Goal: Information Seeking & Learning: Learn about a topic

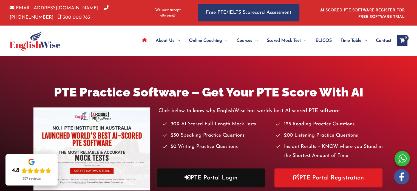
click at [227, 177] on link "PTE Portal Login" at bounding box center [211, 177] width 108 height 19
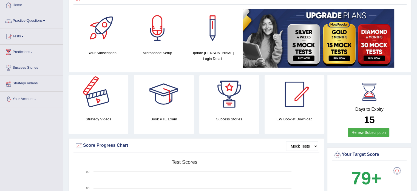
scroll to position [27, 0]
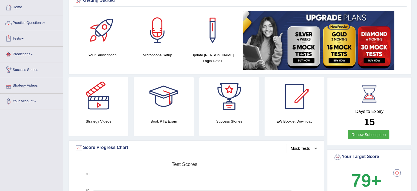
click at [42, 23] on link "Practice Questions" at bounding box center [31, 22] width 63 height 14
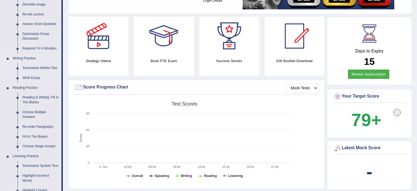
scroll to position [110, 0]
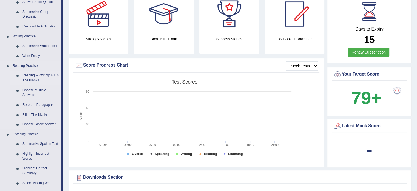
click at [39, 74] on link "Reading & Writing: Fill In The Blanks" at bounding box center [40, 77] width 41 height 15
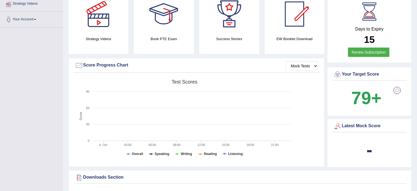
scroll to position [120, 0]
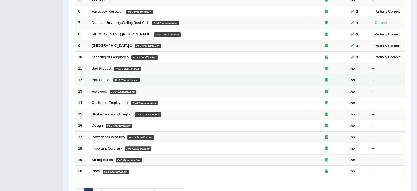
scroll to position [137, 0]
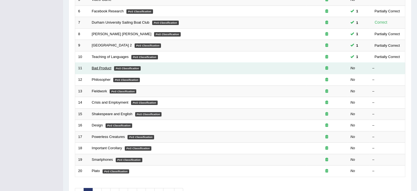
click at [105, 67] on link "Bad Product" at bounding box center [102, 68] width 20 height 4
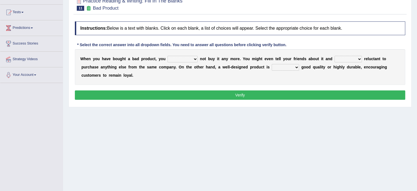
scroll to position [55, 0]
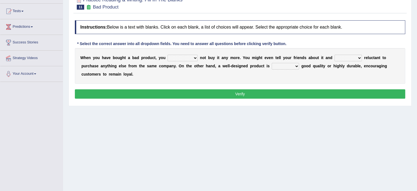
click at [183, 61] on div "W h e n y o u h a v e b o u g h t a b a d p r o d u c t , y o u would have shou…" at bounding box center [240, 66] width 330 height 36
click at [183, 59] on select "would have should have should" at bounding box center [183, 58] width 30 height 7
click at [184, 58] on select "would have should have should" at bounding box center [183, 58] width 30 height 7
click at [168, 55] on select "would have should have should" at bounding box center [183, 58] width 30 height 7
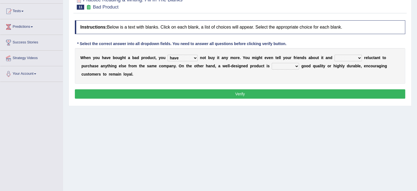
click at [194, 59] on select "would have should have should" at bounding box center [183, 58] width 30 height 7
select select "would"
click at [168, 55] on select "would have should have should" at bounding box center [183, 58] width 30 height 7
click at [342, 58] on select "is are be being" at bounding box center [348, 58] width 27 height 7
select select "being"
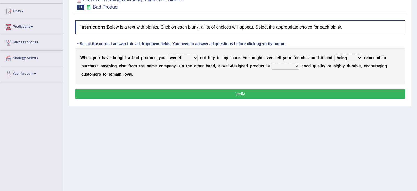
click at [335, 55] on select "is are be being" at bounding box center [348, 58] width 27 height 7
click at [285, 68] on select "both also neither either" at bounding box center [285, 66] width 27 height 7
select select "also"
click at [272, 63] on select "both also neither either" at bounding box center [285, 66] width 27 height 7
click at [254, 96] on button "Verify" at bounding box center [240, 93] width 330 height 9
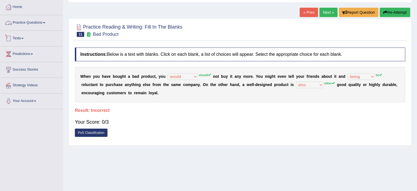
scroll to position [0, 0]
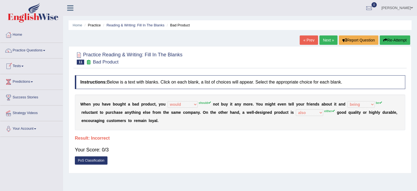
click at [327, 43] on link "Next »" at bounding box center [328, 39] width 18 height 9
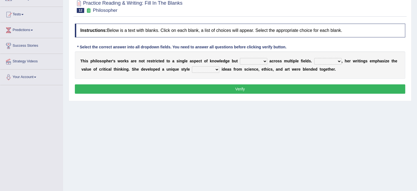
scroll to position [55, 0]
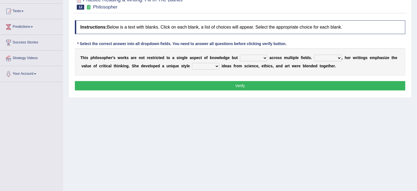
drag, startPoint x: 188, startPoint y: 52, endPoint x: 217, endPoint y: 60, distance: 29.7
click at [216, 59] on div "T h i s p h i l o s o p h e r ' s w o r k s a r e n o t r e s t r i c t e d t o…" at bounding box center [240, 61] width 330 height 27
click at [245, 58] on select "constrain contain assemble extend" at bounding box center [253, 58] width 27 height 7
select select "constrain"
click at [240, 55] on select "constrain contain assemble extend" at bounding box center [253, 58] width 27 height 7
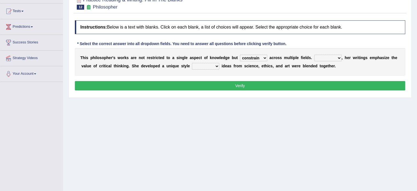
click at [322, 58] on select "Rather So Moreover Likely" at bounding box center [327, 58] width 27 height 7
click at [322, 59] on select "Rather So Moreover Likely" at bounding box center [327, 58] width 27 height 7
select select "So"
click at [314, 55] on select "Rather So Moreover Likely" at bounding box center [327, 58] width 27 height 7
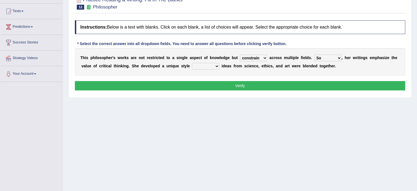
click at [213, 66] on select "in that that which in which" at bounding box center [205, 66] width 27 height 7
select select "in that"
click at [192, 63] on select "in that that which in which" at bounding box center [205, 66] width 27 height 7
click at [213, 83] on button "Verify" at bounding box center [240, 85] width 330 height 9
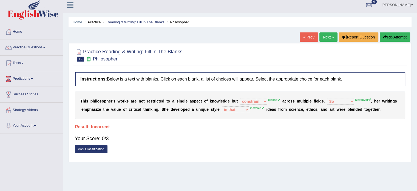
scroll to position [0, 0]
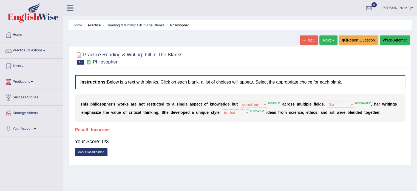
click at [327, 43] on link "Next »" at bounding box center [328, 39] width 18 height 9
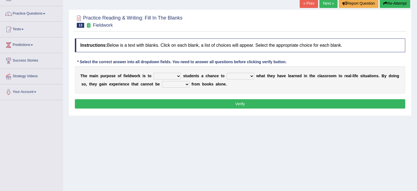
scroll to position [55, 0]
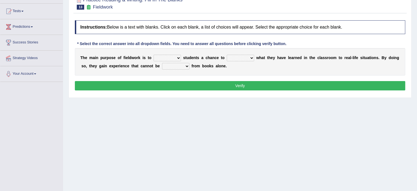
click at [166, 57] on select "resemble stow rave offer" at bounding box center [167, 58] width 27 height 7
click at [236, 55] on select "compare align apply dismount" at bounding box center [240, 58] width 27 height 7
click at [238, 56] on select "compare align apply dismount" at bounding box center [240, 58] width 27 height 7
click at [155, 59] on select "resemble stow rave offer" at bounding box center [167, 58] width 27 height 7
select select "resemble"
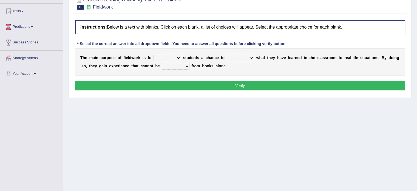
click at [154, 55] on select "resemble stow rave offer" at bounding box center [167, 58] width 27 height 7
click at [230, 58] on select "compare align apply dismount" at bounding box center [240, 58] width 27 height 7
select select "apply"
click at [227, 55] on select "compare align apply dismount" at bounding box center [240, 58] width 27 height 7
click at [174, 67] on select "originated prepared obtained touted" at bounding box center [175, 66] width 27 height 7
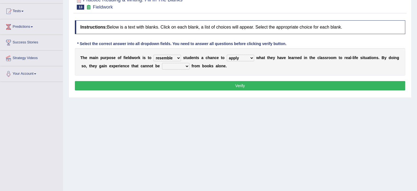
select select "obtained"
click at [162, 63] on select "originated prepared obtained touted" at bounding box center [175, 66] width 27 height 7
click at [224, 85] on button "Verify" at bounding box center [240, 85] width 330 height 9
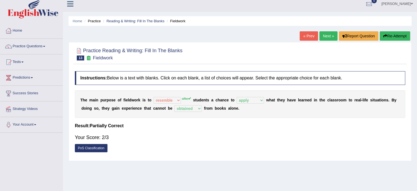
scroll to position [0, 0]
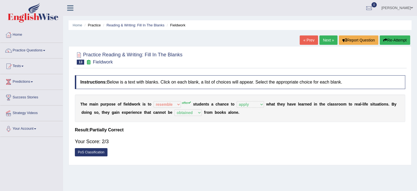
click at [332, 41] on link "Next »" at bounding box center [328, 39] width 18 height 9
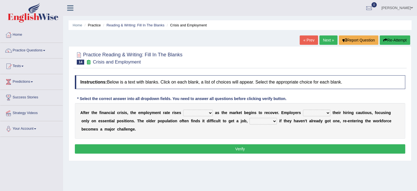
click at [197, 113] on select "normally conversely strenuously sharply" at bounding box center [198, 112] width 30 height 7
select select "normally"
click at [183, 109] on select "normally conversely strenuously sharply" at bounding box center [198, 112] width 30 height 7
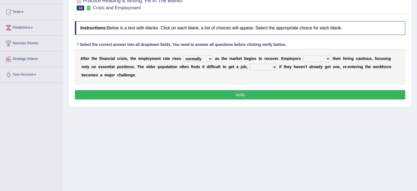
scroll to position [55, 0]
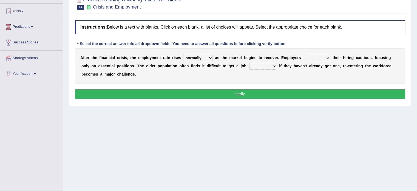
click at [308, 58] on select "keeping kept keep are kept" at bounding box center [316, 58] width 27 height 7
select select "keeping"
click at [303, 55] on select "keeping kept keep are kept" at bounding box center [316, 58] width 27 height 7
click at [256, 65] on select "although while then because" at bounding box center [263, 66] width 27 height 7
select select "because"
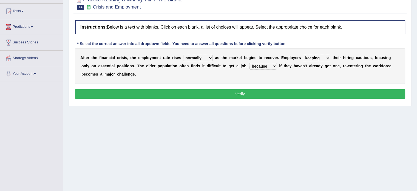
click at [250, 63] on select "although while then because" at bounding box center [263, 66] width 27 height 7
click at [241, 93] on button "Verify" at bounding box center [240, 93] width 330 height 9
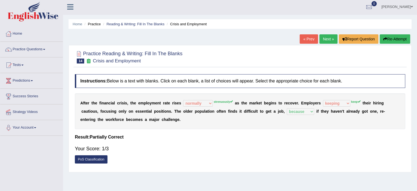
scroll to position [0, 0]
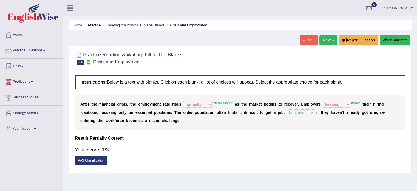
click at [329, 39] on link "Next »" at bounding box center [328, 39] width 18 height 9
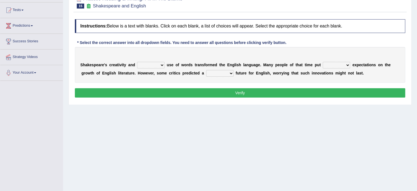
scroll to position [82, 0]
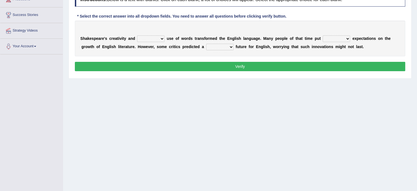
click at [147, 38] on select "idealized intensive fancied inventive" at bounding box center [150, 38] width 27 height 7
click at [137, 35] on select "idealized intensive fancied inventive" at bounding box center [150, 38] width 27 height 7
click at [154, 39] on select "idealized intensive fancied inventive" at bounding box center [150, 38] width 27 height 7
select select "intensive"
click at [137, 35] on select "idealized intensive fancied inventive" at bounding box center [150, 38] width 27 height 7
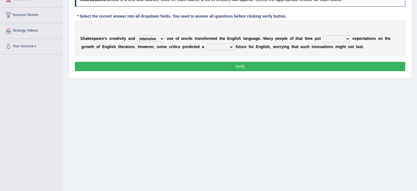
click at [331, 38] on select "wide much high more" at bounding box center [336, 38] width 27 height 7
select select "more"
click at [323, 35] on select "wide much high more" at bounding box center [336, 38] width 27 height 7
click at [211, 47] on select "monetary promising irresistible daunting" at bounding box center [219, 47] width 27 height 7
select select "monetary"
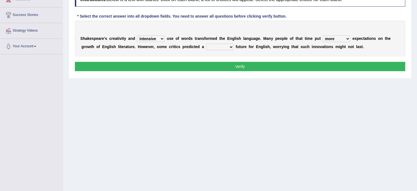
click at [206, 44] on select "monetary promising irresistible daunting" at bounding box center [219, 47] width 27 height 7
click at [231, 68] on button "Verify" at bounding box center [240, 66] width 330 height 9
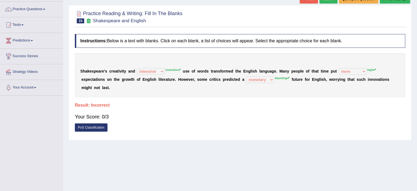
scroll to position [0, 0]
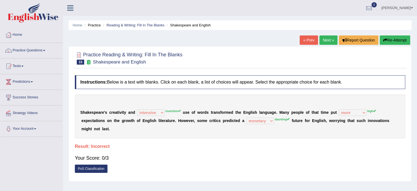
click at [328, 43] on link "Next »" at bounding box center [328, 39] width 18 height 9
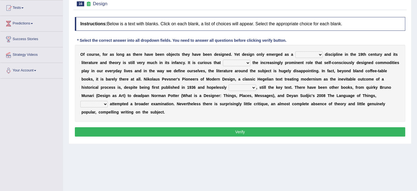
scroll to position [55, 0]
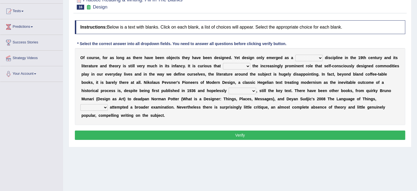
click at [315, 58] on select "bilateral ubiquitous foremost dedicated" at bounding box center [308, 58] width 27 height 7
select select "foremost"
click at [295, 55] on select "bilateral ubiquitous foremost dedicated" at bounding box center [308, 58] width 27 height 7
click at [236, 66] on select "since despite within through" at bounding box center [236, 66] width 27 height 7
select select "within"
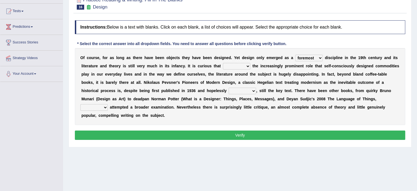
click at [223, 63] on select "since despite within through" at bounding box center [236, 66] width 27 height 7
click at [251, 90] on select "dates dating date dated" at bounding box center [242, 90] width 27 height 7
select select "date"
click at [229, 87] on select "dates dating date dated" at bounding box center [242, 90] width 27 height 7
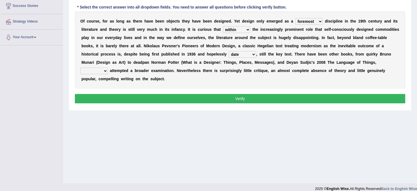
scroll to position [97, 0]
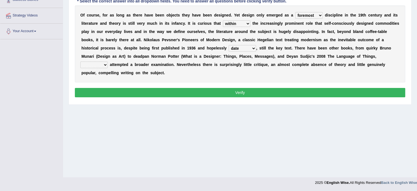
click at [91, 64] on select "which then however as" at bounding box center [93, 64] width 27 height 7
select select "which"
click at [80, 61] on select "which then however as" at bounding box center [93, 64] width 27 height 7
click at [198, 95] on button "Verify" at bounding box center [240, 92] width 330 height 9
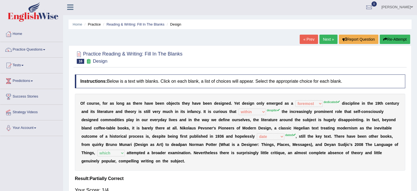
scroll to position [0, 0]
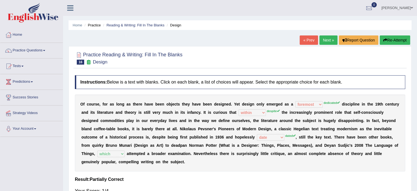
click at [327, 40] on link "Next »" at bounding box center [328, 39] width 18 height 9
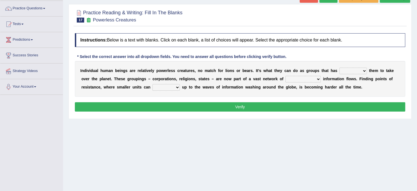
scroll to position [55, 0]
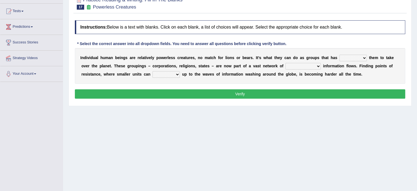
click at [341, 56] on select "enabled contended embodied conjured" at bounding box center [352, 58] width 27 height 7
select select "contended"
click at [339, 55] on select "enabled contended embodied conjured" at bounding box center [352, 58] width 27 height 7
click at [294, 64] on select "interconnected overlapping fastened exploited" at bounding box center [302, 66] width 35 height 7
click at [285, 63] on select "interconnected overlapping fastened exploited" at bounding box center [302, 66] width 35 height 7
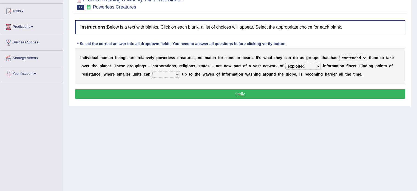
click at [291, 64] on select "interconnected overlapping fastened exploited" at bounding box center [302, 66] width 35 height 7
select select "interconnected"
click at [285, 63] on select "interconnected overlapping fastened exploited" at bounding box center [302, 66] width 35 height 7
click at [164, 75] on select "stand raise hail pump" at bounding box center [165, 74] width 27 height 7
click at [152, 71] on select "stand raise hail pump" at bounding box center [165, 74] width 27 height 7
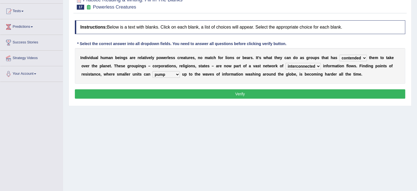
click at [162, 76] on select "stand raise hail pump" at bounding box center [165, 74] width 27 height 7
select select "stand"
click at [152, 71] on select "stand raise hail pump" at bounding box center [165, 74] width 27 height 7
click at [239, 90] on button "Verify" at bounding box center [240, 93] width 330 height 9
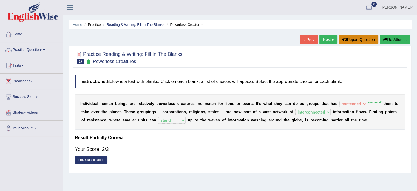
scroll to position [0, 0]
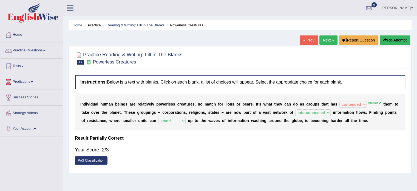
click at [327, 42] on link "Next »" at bounding box center [328, 39] width 18 height 9
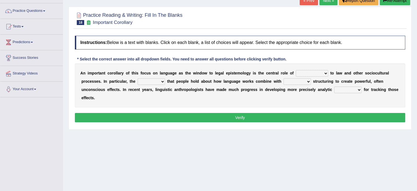
scroll to position [55, 0]
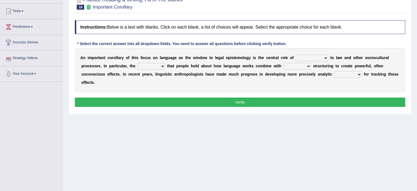
drag, startPoint x: 88, startPoint y: 57, endPoint x: 129, endPoint y: 59, distance: 41.2
click at [129, 59] on div "A n i m p o r t a n t c o r o l l a r y o f t h i s f o c u s o n l a n g u a g…" at bounding box center [240, 70] width 330 height 44
click at [298, 59] on select "discourse epoch dialect acquaintance" at bounding box center [312, 58] width 32 height 7
click at [296, 55] on select "discourse epoch dialect acquaintance" at bounding box center [312, 58] width 32 height 7
click at [298, 56] on select "discourse epoch dialect acquaintance" at bounding box center [312, 58] width 32 height 7
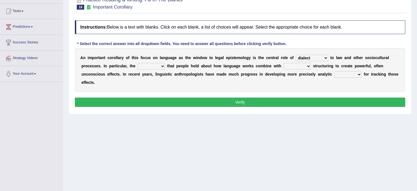
select select "discourse"
click at [296, 55] on select "discourse epoch dialect acquaintance" at bounding box center [312, 58] width 32 height 7
click at [154, 66] on select "deviation besmirch consent ideas" at bounding box center [151, 66] width 27 height 7
select select "ideas"
click at [138, 63] on select "deviation besmirch consent ideas" at bounding box center [151, 66] width 27 height 7
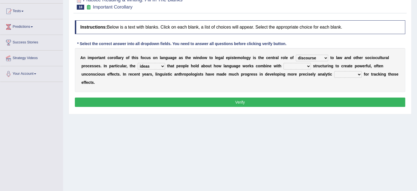
click at [284, 66] on select "mandatory linguistic legitimate customary" at bounding box center [297, 66] width 27 height 7
select select "linguistic"
click at [284, 63] on select "mandatory linguistic legitimate customary" at bounding box center [297, 66] width 27 height 7
click at [361, 70] on div "A n i m p o r t a n t c o r o l l a r y o f t h i s f o c u s o n l a n g u a g…" at bounding box center [240, 70] width 330 height 44
click at [359, 71] on select "tools appetite albums stroke" at bounding box center [347, 74] width 27 height 7
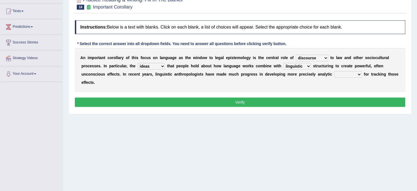
select select "appetite"
click at [334, 71] on select "tools appetite albums stroke" at bounding box center [347, 74] width 27 height 7
click at [242, 105] on button "Verify" at bounding box center [240, 101] width 330 height 9
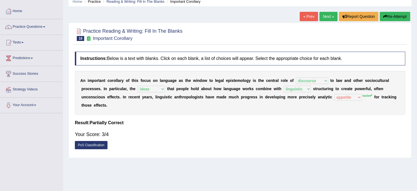
scroll to position [0, 0]
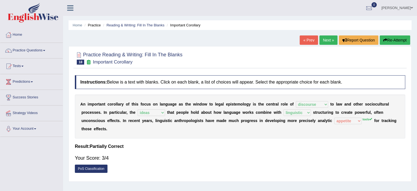
click at [322, 39] on link "Next »" at bounding box center [328, 39] width 18 height 9
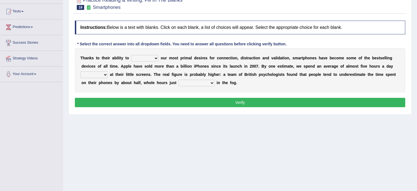
scroll to position [55, 0]
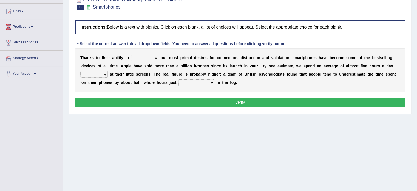
click at [152, 55] on select "hijack describe sharpen conserve" at bounding box center [144, 58] width 27 height 7
click at [131, 55] on select "hijack describe sharpen conserve" at bounding box center [144, 58] width 27 height 7
click at [141, 57] on select "hijack describe sharpen conserve" at bounding box center [144, 58] width 27 height 7
select select "conserve"
click at [131, 55] on select "hijack describe sharpen conserve" at bounding box center [144, 58] width 27 height 7
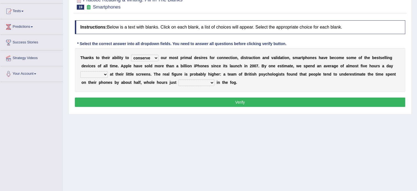
click at [146, 57] on select "hijack describe sharpen conserve" at bounding box center [144, 58] width 27 height 7
click at [190, 61] on div "T h a n k s t o t h e i r a b i l i t y t o hijack describe sharpen conserve o …" at bounding box center [240, 70] width 330 height 44
click at [103, 76] on select "watching waggling snoring staring" at bounding box center [93, 74] width 27 height 7
select select "watching"
click at [80, 71] on select "watching waggling snoring staring" at bounding box center [93, 74] width 27 height 7
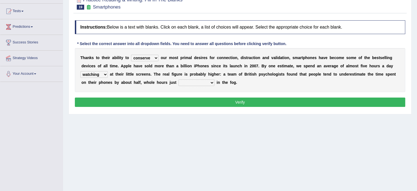
click at [203, 81] on select "has evaporated evaporating evaporate evaporates" at bounding box center [197, 82] width 36 height 7
select select "evaporate"
click at [179, 79] on select "has evaporated evaporating evaporate evaporates" at bounding box center [197, 82] width 36 height 7
click at [207, 97] on button "Verify" at bounding box center [240, 101] width 330 height 9
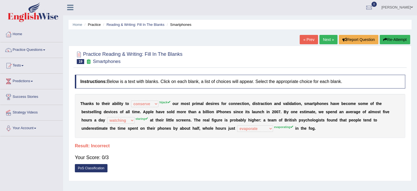
scroll to position [0, 0]
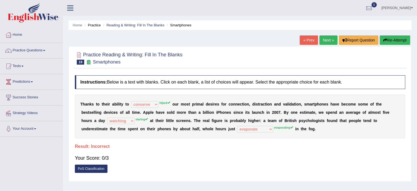
click at [322, 41] on link "Next »" at bounding box center [328, 39] width 18 height 9
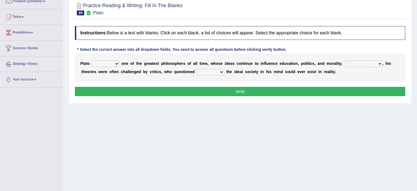
scroll to position [55, 0]
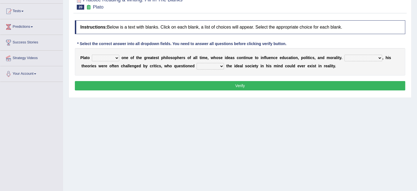
click at [110, 57] on select "keeps comes claims remains" at bounding box center [105, 58] width 27 height 7
select select "keeps"
click at [92, 55] on select "keeps comes claims remains" at bounding box center [105, 58] width 27 height 7
click at [356, 55] on select "Notwithstanding So However Whatever" at bounding box center [363, 58] width 38 height 7
select select "However"
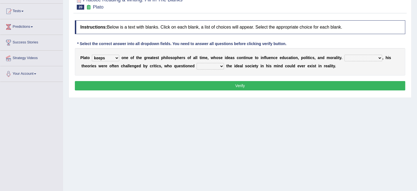
click at [344, 55] on select "Notwithstanding So However Whatever" at bounding box center [363, 58] width 38 height 7
click at [208, 66] on select "which what that whether" at bounding box center [210, 66] width 27 height 7
select select "which"
click at [197, 63] on select "which what that whether" at bounding box center [210, 66] width 27 height 7
click at [249, 87] on button "Verify" at bounding box center [240, 85] width 330 height 9
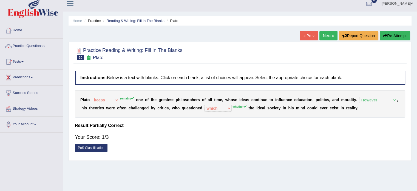
scroll to position [0, 0]
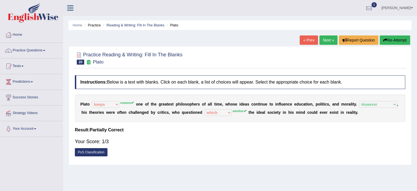
click at [324, 39] on link "Next »" at bounding box center [328, 39] width 18 height 9
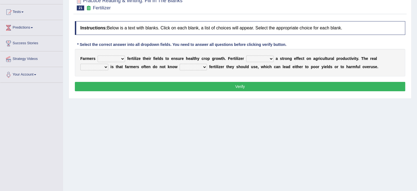
scroll to position [55, 0]
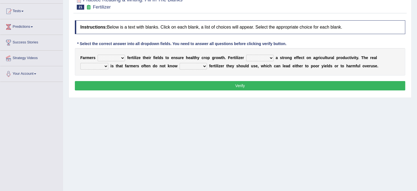
click at [115, 56] on select "must should need can" at bounding box center [111, 58] width 27 height 7
select select "should"
click at [98, 55] on select "must should need can" at bounding box center [111, 58] width 27 height 7
click at [252, 58] on select "has had have having" at bounding box center [259, 58] width 27 height 7
click at [246, 55] on select "has had have having" at bounding box center [259, 58] width 27 height 7
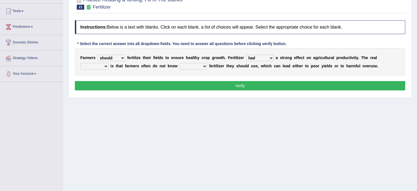
click at [274, 97] on div "Home Practice Reading & Writing: Fill In The Blanks Fertilizer « Prev Next » Re…" at bounding box center [240, 82] width 354 height 274
click at [264, 58] on select "has had have having" at bounding box center [259, 58] width 27 height 7
select select "having"
click at [246, 55] on select "has had have having" at bounding box center [259, 58] width 27 height 7
click at [111, 68] on div "F a r m e r s must should need can f e r t i l i z e t h e i r f i e l d s t o …" at bounding box center [240, 61] width 330 height 27
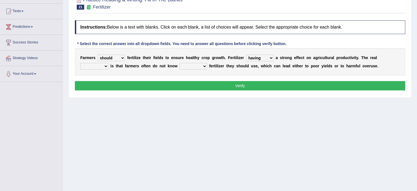
click at [108, 67] on div "F a r m e r s must should need can f e r t i l i z e t h e i r f i e l d s t o …" at bounding box center [240, 61] width 330 height 27
click at [104, 68] on select "problem question conclusion answer" at bounding box center [94, 66] width 28 height 7
click at [80, 63] on select "problem question conclusion answer" at bounding box center [94, 66] width 28 height 7
click at [99, 64] on select "problem question conclusion answer" at bounding box center [94, 66] width 28 height 7
select select "problem"
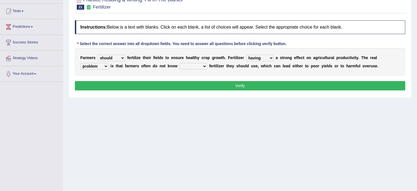
click at [80, 63] on select "problem question conclusion answer" at bounding box center [94, 66] width 28 height 7
click at [199, 64] on select "how much how many however so much" at bounding box center [193, 66] width 27 height 7
select select "how much"
click at [180, 63] on select "how much how many however so much" at bounding box center [193, 66] width 27 height 7
click at [197, 86] on button "Verify" at bounding box center [240, 85] width 330 height 9
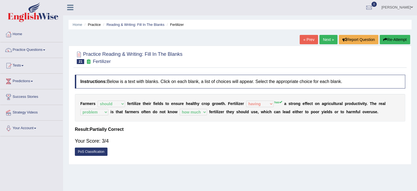
scroll to position [0, 0]
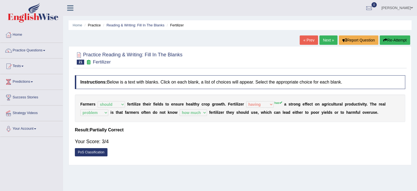
click at [324, 43] on link "Next »" at bounding box center [328, 39] width 18 height 9
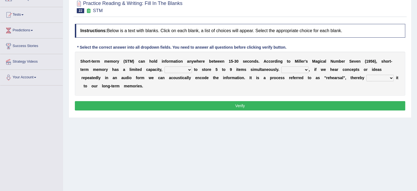
scroll to position [55, 0]
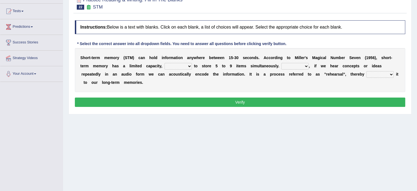
click at [183, 66] on select "being able is able be able unable" at bounding box center [178, 66] width 27 height 7
select select "being able"
click at [165, 63] on select "being able is able be able unable" at bounding box center [178, 66] width 27 height 7
click at [302, 65] on select "However So Moreover Therefore" at bounding box center [294, 66] width 27 height 7
select select "Moreover"
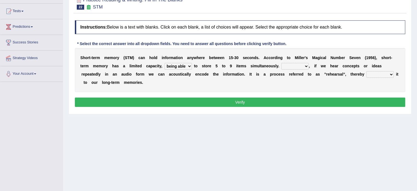
click at [281, 63] on select "However So Moreover Therefore" at bounding box center [294, 66] width 27 height 7
click at [320, 86] on div "S h o r t - t e r m m e m o r y ( S T M ) c a n h o l d i n f o r m a t i o n a…" at bounding box center [240, 70] width 330 height 44
click at [373, 74] on select "commit commits commiting commited" at bounding box center [379, 74] width 27 height 7
click at [379, 74] on select "commit commits commiting commited" at bounding box center [379, 74] width 27 height 7
select select "commit"
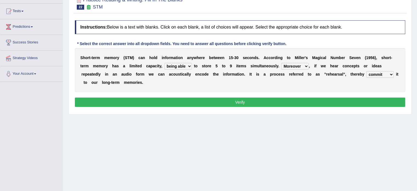
click at [366, 71] on select "commit commits commiting commited" at bounding box center [379, 74] width 27 height 7
click at [290, 103] on button "Verify" at bounding box center [240, 101] width 330 height 9
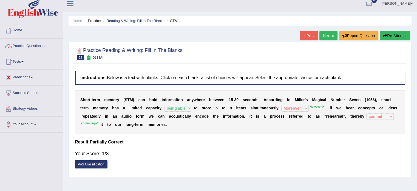
scroll to position [0, 0]
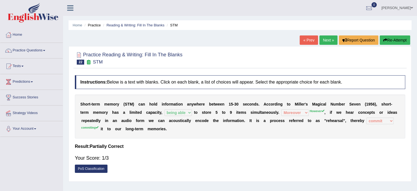
click at [324, 37] on link "Next »" at bounding box center [328, 39] width 18 height 9
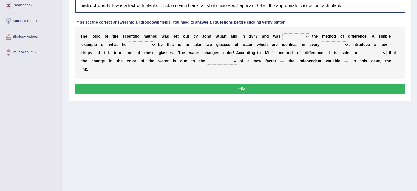
scroll to position [82, 0]
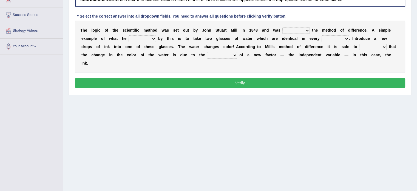
click at [294, 29] on select "pointed claimed demanded named" at bounding box center [295, 30] width 27 height 7
select select "claimed"
click at [282, 27] on select "pointed claimed demanded named" at bounding box center [295, 30] width 27 height 7
click at [310, 63] on div "T h e l o g i c o f t h e s c i e n t i f i c m e t h o d w a s s e t o u t b y…" at bounding box center [240, 47] width 330 height 52
click at [149, 36] on select "capped charged found meant" at bounding box center [142, 38] width 27 height 7
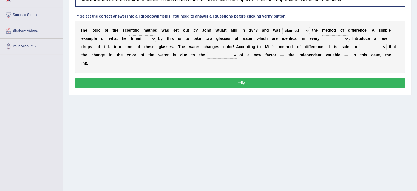
click at [129, 35] on select "capped charged found meant" at bounding box center [142, 38] width 27 height 7
click at [133, 37] on select "capped charged found meant" at bounding box center [142, 38] width 27 height 7
select select "meant"
click at [129, 35] on select "capped charged found meant" at bounding box center [142, 38] width 27 height 7
click at [331, 35] on select "thought identity measure respect" at bounding box center [335, 38] width 27 height 7
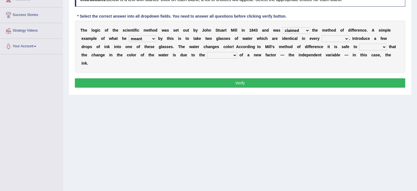
select select "measure"
click at [322, 35] on select "thought identity measure respect" at bounding box center [335, 38] width 27 height 7
click at [383, 45] on select "assume discuss prefer acclaim" at bounding box center [372, 47] width 27 height 7
select select "prefer"
click at [359, 44] on select "assume discuss prefer acclaim" at bounding box center [372, 47] width 27 height 7
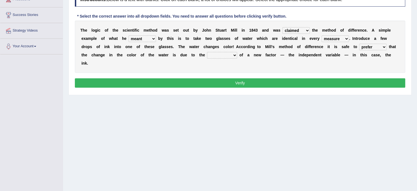
click at [232, 52] on select "introduction magnitude preparation purification" at bounding box center [222, 55] width 30 height 7
select select "purification"
click at [207, 52] on select "introduction magnitude preparation purification" at bounding box center [222, 55] width 30 height 7
click at [175, 82] on button "Verify" at bounding box center [240, 82] width 330 height 9
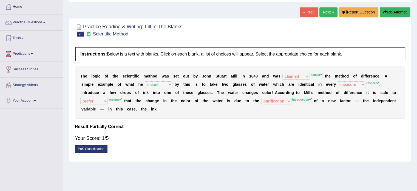
scroll to position [27, 0]
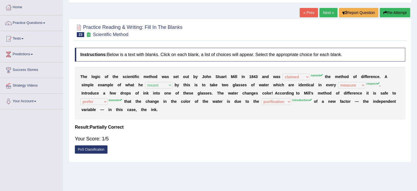
click at [331, 12] on link "Next »" at bounding box center [328, 12] width 18 height 9
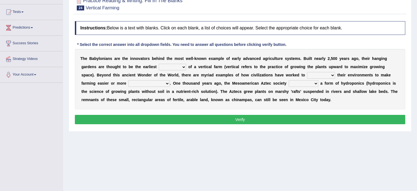
scroll to position [55, 0]
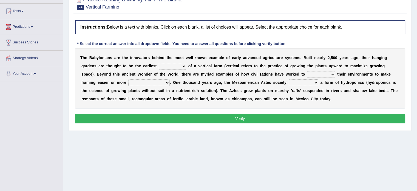
click at [177, 67] on select "prototype failure discredit protocol" at bounding box center [172, 66] width 27 height 7
select select "discredit"
click at [159, 63] on select "prototype failure discredit protocol" at bounding box center [172, 66] width 27 height 7
click at [313, 74] on select "manipulate escape respect disarrange" at bounding box center [321, 74] width 28 height 7
select select "disarrange"
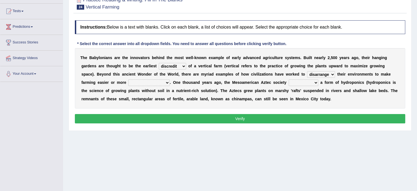
click at [307, 71] on select "manipulate escape respect disarrange" at bounding box center [321, 74] width 28 height 7
click at [146, 83] on select "productive constructive connective counterproductive" at bounding box center [148, 82] width 41 height 7
select select "constructive"
click at [128, 79] on select "productive constructive connective counterproductive" at bounding box center [148, 82] width 41 height 7
click at [320, 74] on select "manipulate escape respect disarrange" at bounding box center [321, 74] width 28 height 7
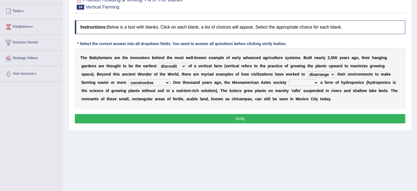
select select "respect"
click at [307, 71] on select "manipulate escape respect disarrange" at bounding box center [321, 74] width 28 height 7
click at [298, 82] on select "domineered volunteered pioneered engineered" at bounding box center [304, 82] width 30 height 7
select select "volunteered"
click at [289, 79] on select "domineered volunteered pioneered engineered" at bounding box center [304, 82] width 30 height 7
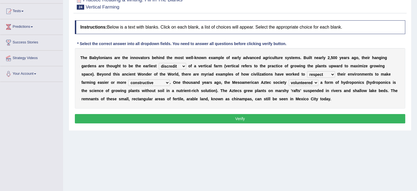
click at [172, 66] on select "prototype failure discredit protocol" at bounding box center [172, 66] width 27 height 7
select select "prototype"
click at [159, 63] on select "prototype failure discredit protocol" at bounding box center [172, 66] width 27 height 7
click at [329, 74] on select "manipulate escape respect disarrange" at bounding box center [321, 74] width 28 height 7
select select "manipulate"
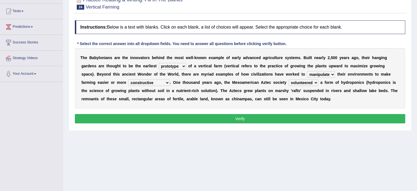
click at [307, 71] on select "manipulate escape respect disarrange" at bounding box center [321, 74] width 28 height 7
click at [155, 80] on select "productive constructive connective counterproductive" at bounding box center [148, 82] width 41 height 7
select select "productive"
click at [128, 79] on select "productive constructive connective counterproductive" at bounding box center [148, 82] width 41 height 7
click at [207, 118] on button "Verify" at bounding box center [240, 118] width 330 height 9
